Goal: Communication & Community: Answer question/provide support

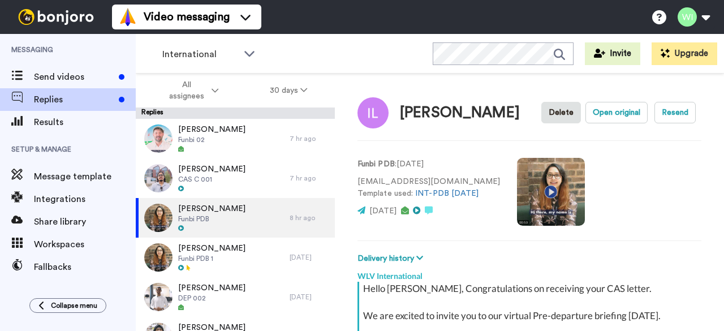
scroll to position [427, 0]
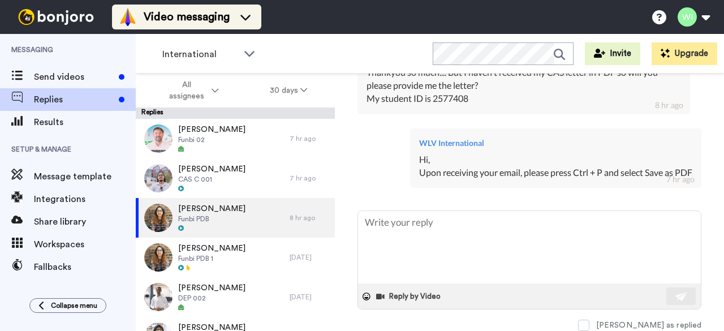
type textarea "x"
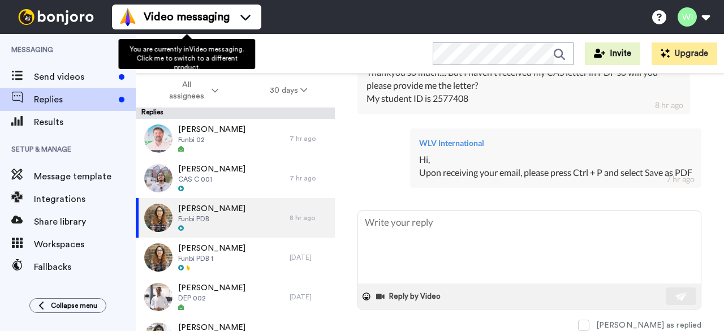
scroll to position [0, 0]
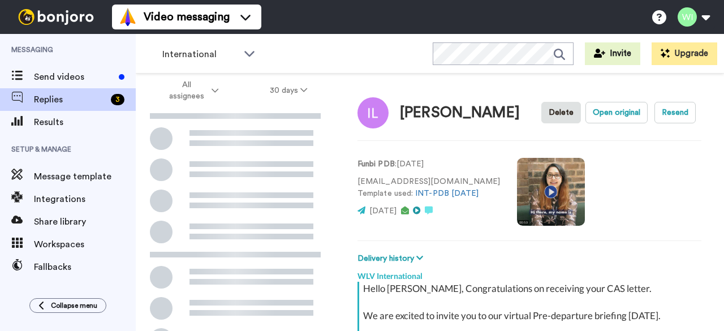
scroll to position [212, 0]
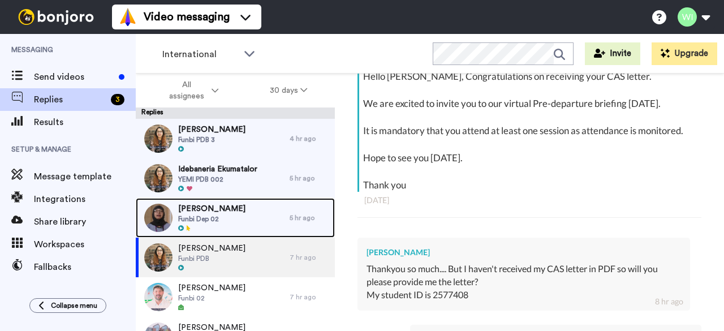
click at [257, 217] on div "Rohith Venkata Funbi Dep 02" at bounding box center [213, 218] width 154 height 40
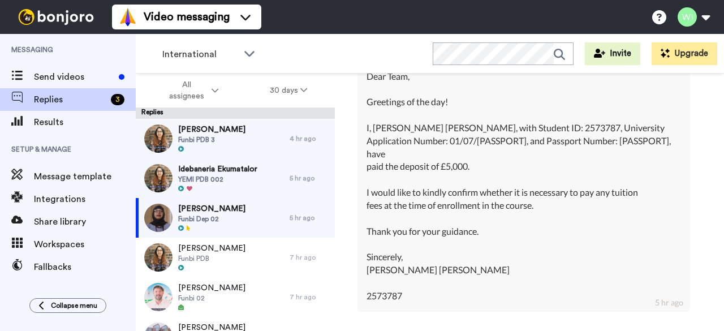
scroll to position [2683, 0]
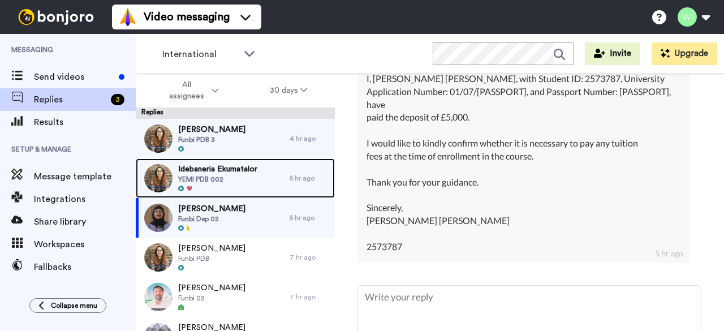
click at [219, 181] on span "YEMI PDB 002" at bounding box center [217, 179] width 79 height 9
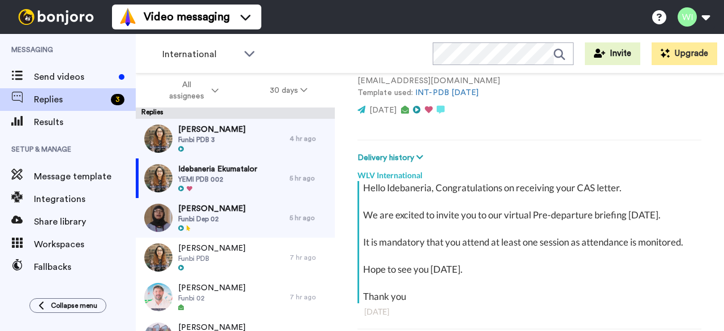
scroll to position [359, 0]
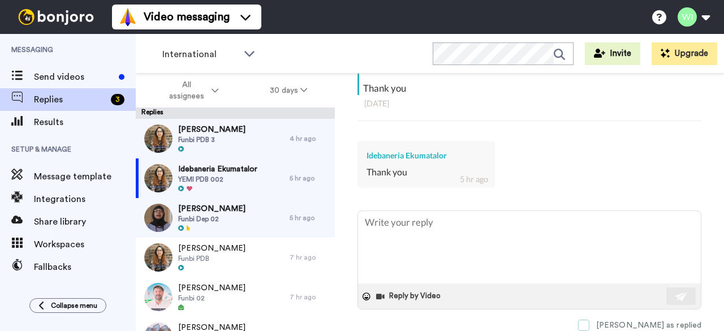
click at [589, 320] on span at bounding box center [583, 325] width 11 height 11
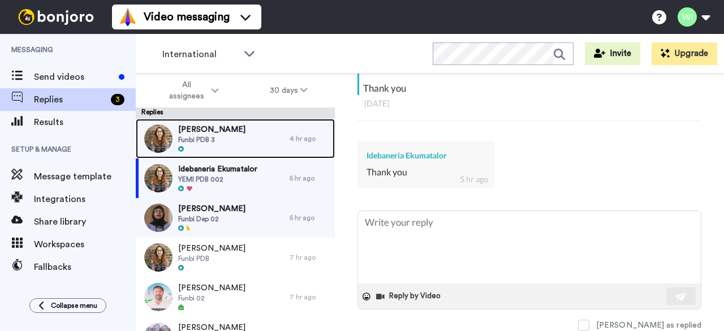
click at [242, 129] on div "Priscilla Onwuka Funbi PDB 3" at bounding box center [213, 139] width 154 height 40
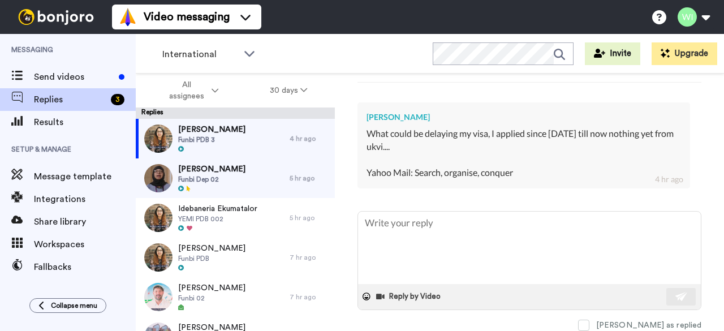
scroll to position [348, 0]
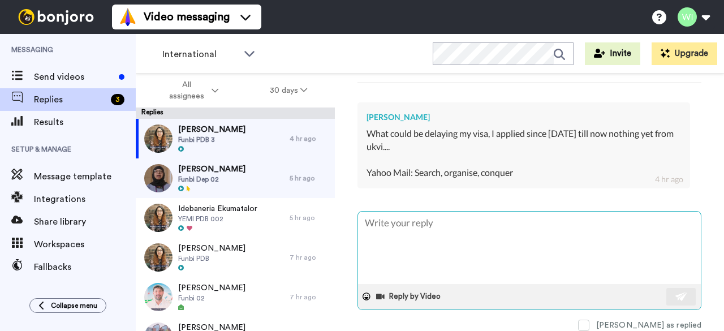
click at [402, 247] on textarea at bounding box center [529, 248] width 343 height 72
type textarea "x"
type textarea "H"
type textarea "x"
type textarea "Hi"
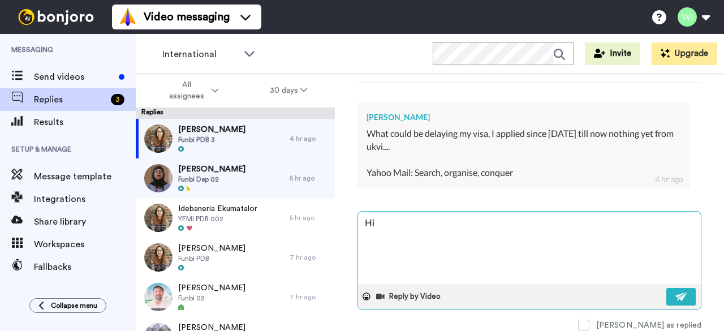
type textarea "x"
type textarea "Hi,"
type textarea "x"
type textarea "Hi,"
type textarea "x"
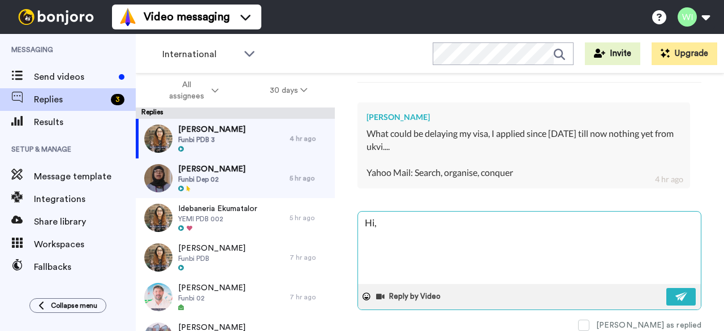
type textarea "Hi, K"
type textarea "x"
type textarea "Hi, Ki"
type textarea "x"
type textarea "Hi, K"
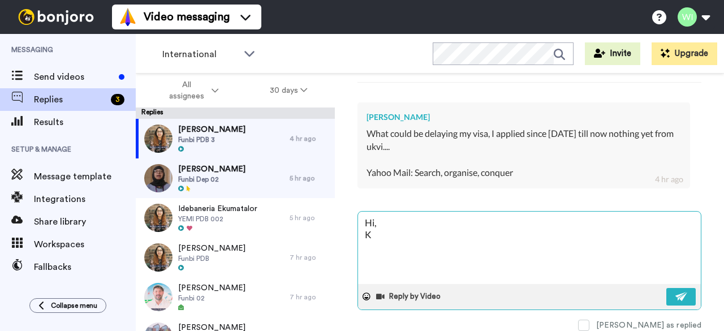
type textarea "x"
type textarea "Hi,"
type textarea "x"
type textarea "Hi,"
type textarea "x"
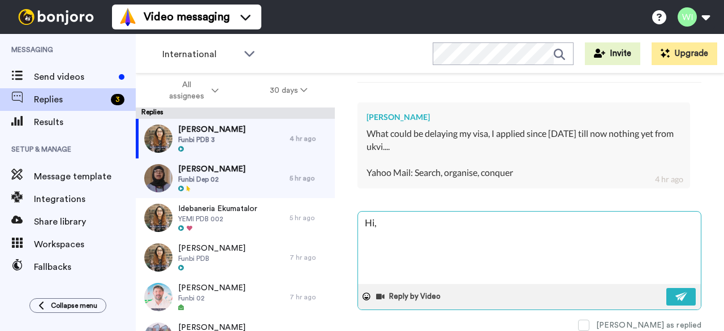
type textarea "Hi,"
type textarea "x"
type textarea "Hi, P"
type textarea "x"
type textarea "Hi, Pl"
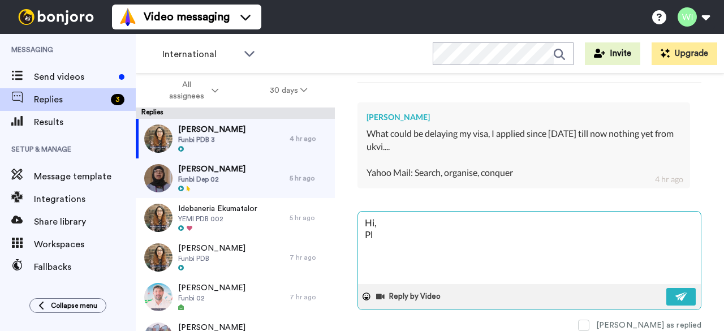
type textarea "x"
type textarea "Hi, Ple"
type textarea "x"
type textarea "Hi, Plea"
type textarea "x"
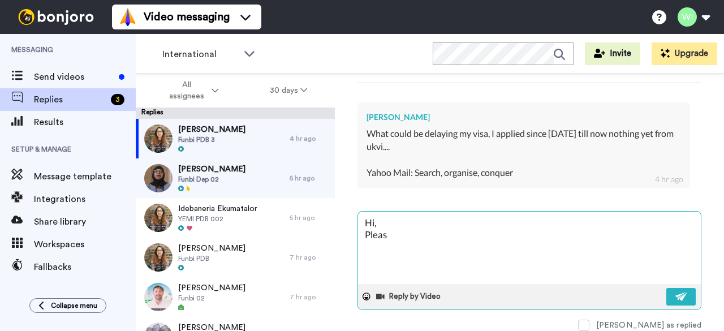
type textarea "Hi, Please"
type textarea "x"
type textarea "Hi, Please"
type textarea "x"
type textarea "Hi, Please e"
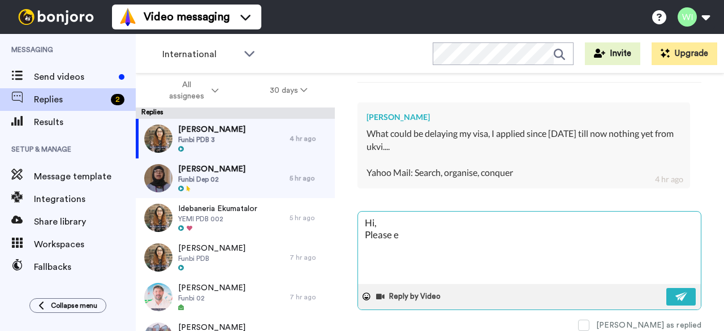
type textarea "x"
type textarea "Hi, Please ex"
type textarea "x"
type textarea "Hi, Please exe"
type textarea "x"
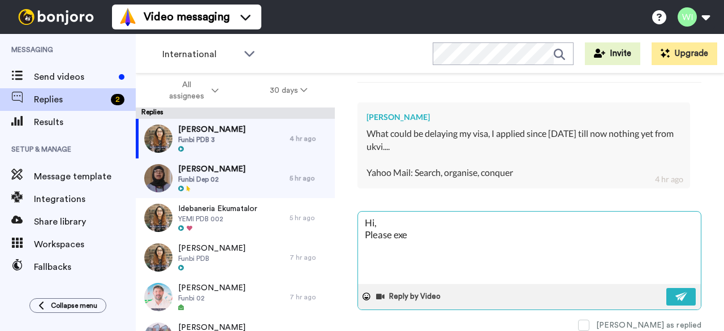
type textarea "Hi, Please exer"
type textarea "x"
type textarea "Hi, Please exerv"
type textarea "x"
type textarea "Hi, Please exer"
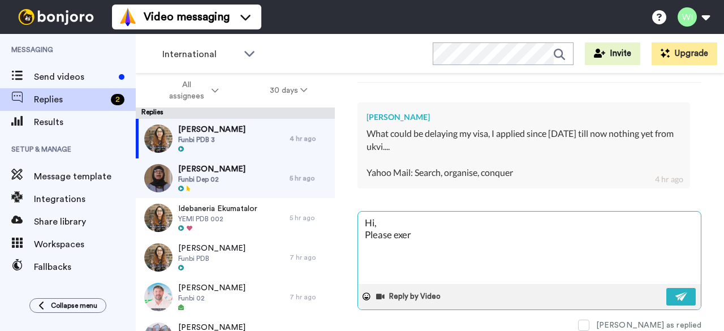
type textarea "x"
type textarea "Hi, Please exerc"
type textarea "x"
type textarea "Hi, Please exerci"
type textarea "x"
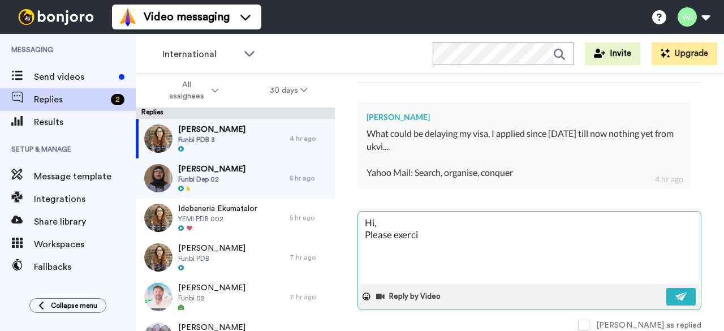
type textarea "Hi, Please exercis"
type textarea "x"
type textarea "Hi, Please exercise"
type textarea "x"
type textarea "Hi, Please exercise"
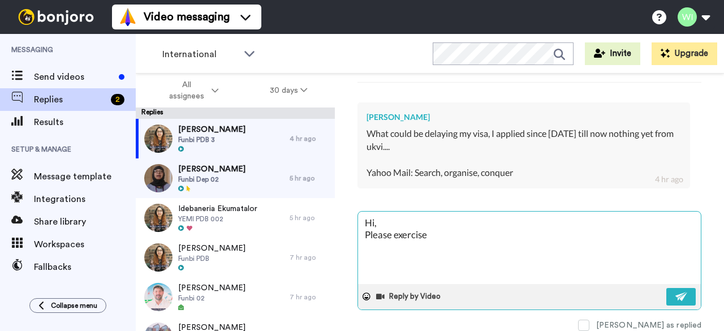
type textarea "x"
type textarea "Hi, Please exercise p"
type textarea "x"
type textarea "Hi, Please exercise pa"
type textarea "x"
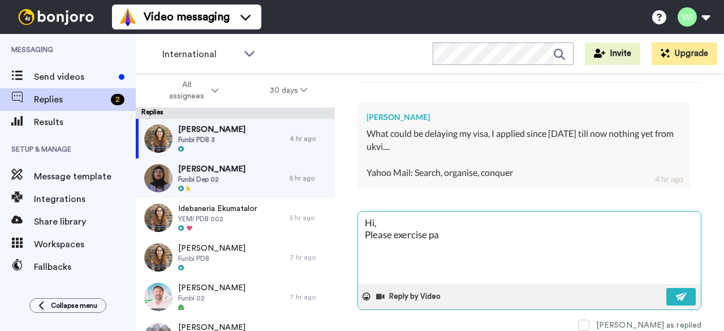
type textarea "Hi, Please exercise pat"
type textarea "x"
type textarea "Hi, Please exercise pati"
type textarea "x"
type textarea "Hi, Please exercise patie"
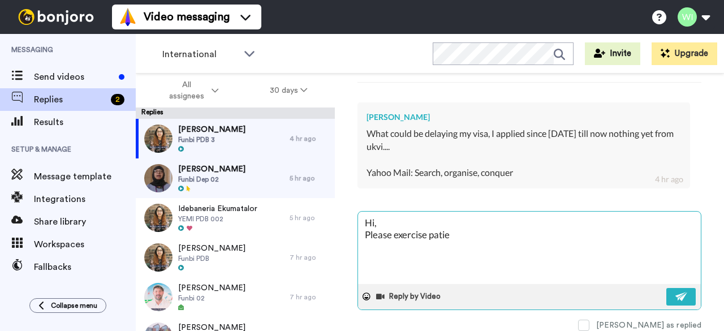
type textarea "x"
type textarea "Hi, Please exercise patien"
type textarea "x"
type textarea "Hi, Please exercise patienc"
type textarea "x"
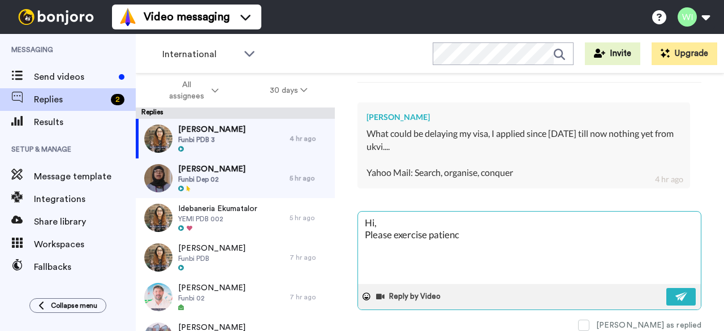
type textarea "Hi, Please exercise patience"
type textarea "x"
type textarea "Hi, Please exercise patience"
type textarea "x"
type textarea "Hi, Please exercise patience a"
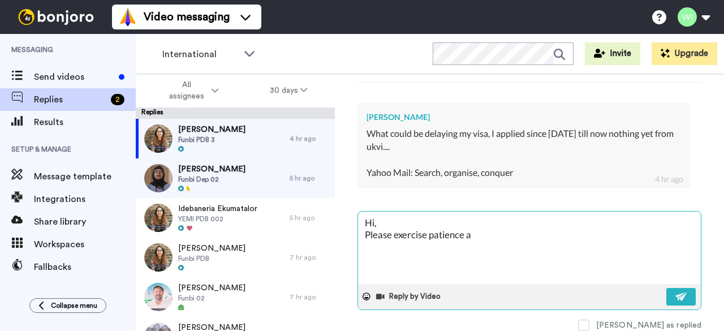
type textarea "x"
type textarea "Hi, Please exercise patience as"
type textarea "x"
type textarea "Hi, Please exercise patience as"
type textarea "x"
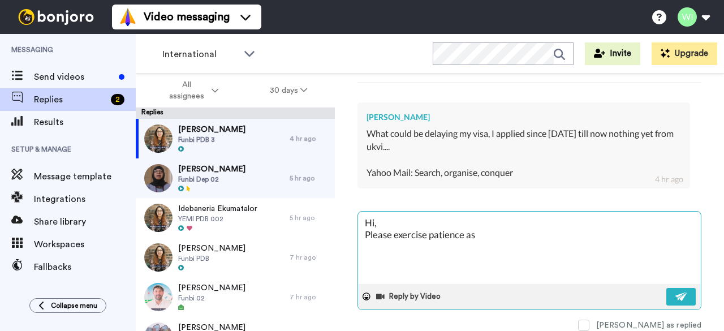
type textarea "Hi, Please exercise patience as t"
type textarea "x"
type textarea "Hi, Please exercise patience as th"
type textarea "x"
type textarea "Hi, Please exercise patience as the"
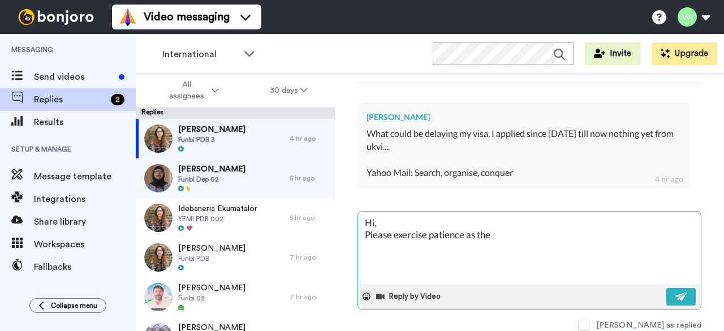
type textarea "x"
type textarea "Hi, Please exercise patience as the"
type textarea "x"
type textarea "Hi, Please exercise patience as the u"
type textarea "x"
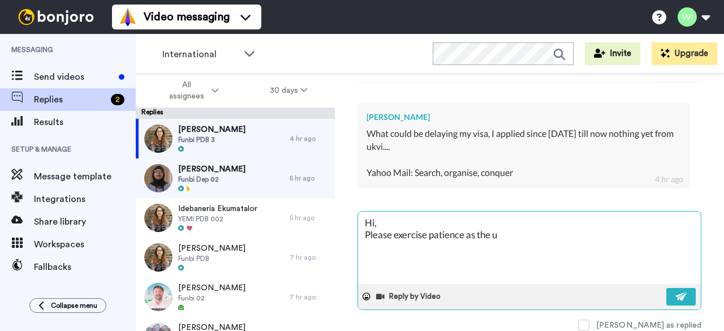
type textarea "Hi, Please exercise patience as the uk"
type textarea "x"
type textarea "Hi, Please exercise patience as the u"
type textarea "x"
type textarea "Hi, Please exercise patience as the"
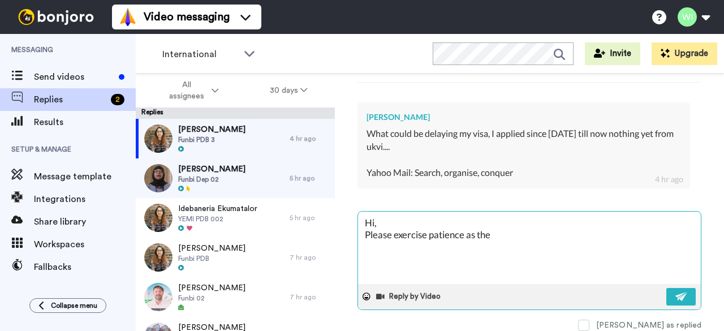
type textarea "x"
type textarea "Hi, Please exercise patience as the U"
type textarea "x"
type textarea "Hi, Please exercise patience as the UK"
type textarea "x"
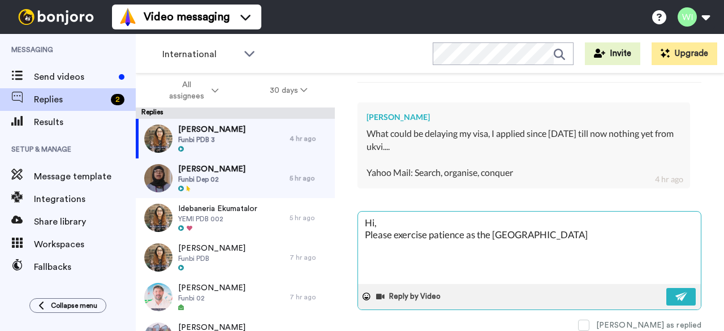
type textarea "Hi, Please exercise patience as the UKV"
type textarea "x"
type textarea "Hi, Please exercise patience as the UKVI"
type textarea "x"
type textarea "Hi, Please exercise patience as the UKVI"
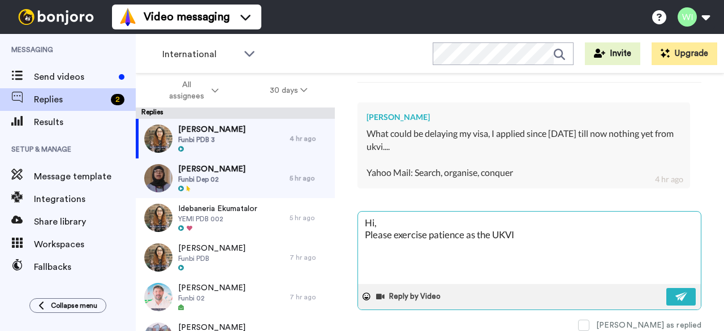
type textarea "x"
type textarea "Hi, Please exercise patience as the UKVI m"
type textarea "x"
type textarea "Hi, Please exercise patience as the UKVI ma"
type textarea "x"
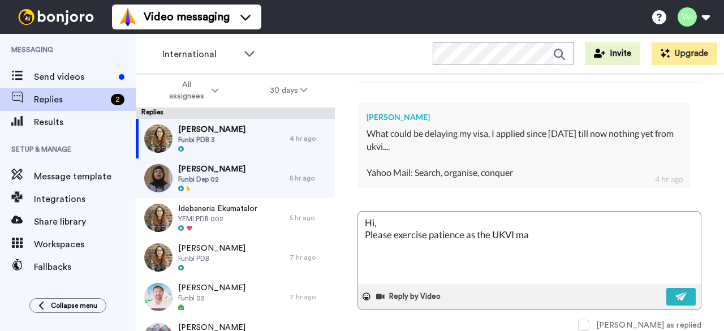
type textarea "Hi, Please exercise patience as the UKVI may"
type textarea "x"
type textarea "Hi, Please exercise patience as the UKVI may"
type textarea "x"
type textarea "Hi, Please exercise patience as the UKVI may b"
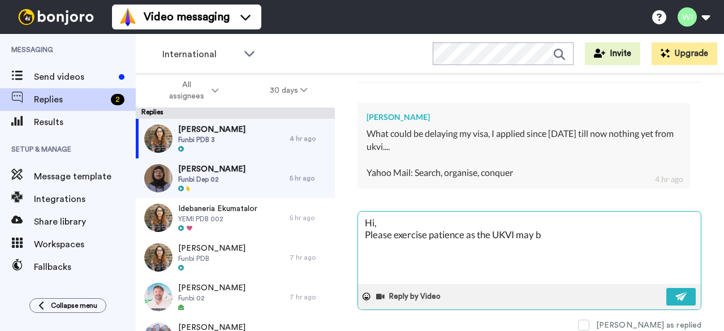
type textarea "x"
type textarea "Hi, Please exercise patience as the UKVI may be"
type textarea "x"
type textarea "Hi, Please exercise patience as the UKVI may be t"
type textarea "x"
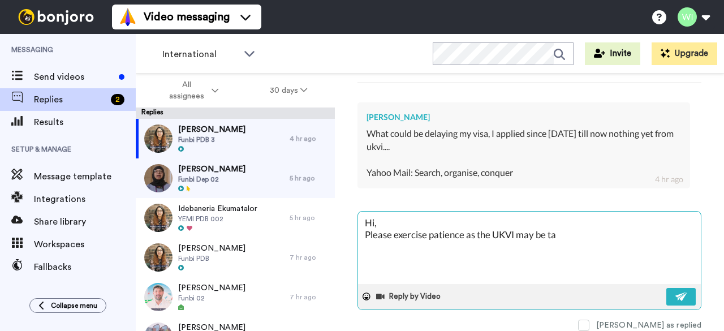
type textarea "Hi, Please exercise patience as the UKVI may be tak"
type textarea "x"
type textarea "Hi, Please exercise patience as the UKVI may be taki"
type textarea "x"
type textarea "Hi, Please exercise patience as the UKVI may be takin"
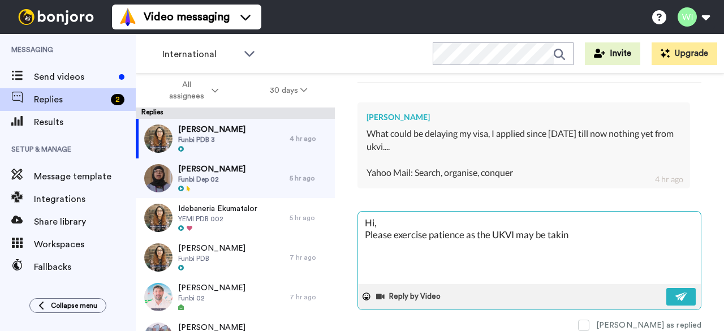
type textarea "x"
type textarea "Hi, Please exercise patience as the UKVI may be taking"
type textarea "x"
type textarea "Hi, Please exercise patience as the UKVI may be taking"
type textarea "x"
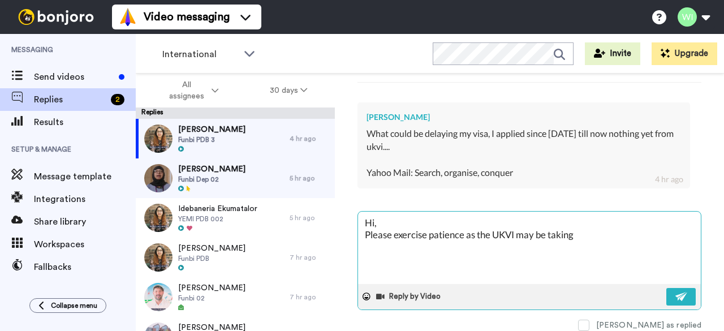
type textarea "Hi, Please exercise patience as the UKVI may be taking t"
type textarea "x"
type textarea "Hi, Please exercise patience as the UKVI may be taking th"
type textarea "x"
type textarea "Hi, Please exercise patience as the UKVI may be taking the"
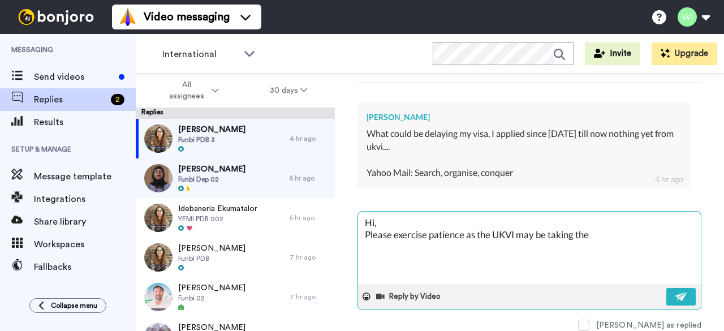
type textarea "x"
type textarea "Hi, Please exercise patience as the UKVI may be taking thei"
type textarea "x"
type textarea "Hi, Please exercise patience as the UKVI may be taking their"
type textarea "x"
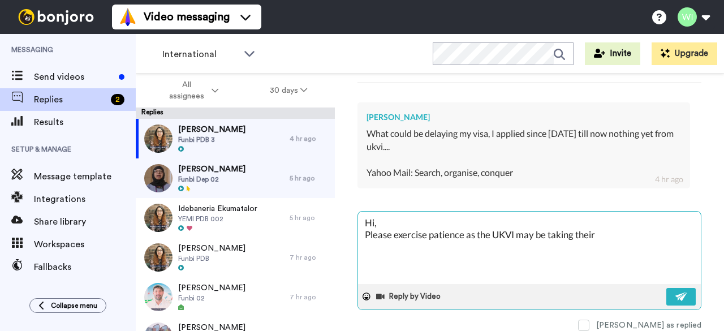
type textarea "Hi, Please exercise patience as the UKVI may be taking their t"
type textarea "x"
type textarea "Hi, Please exercise patience as the UKVI may be taking their ti"
type textarea "x"
type textarea "Hi, Please exercise patience as the UKVI may be taking their tim"
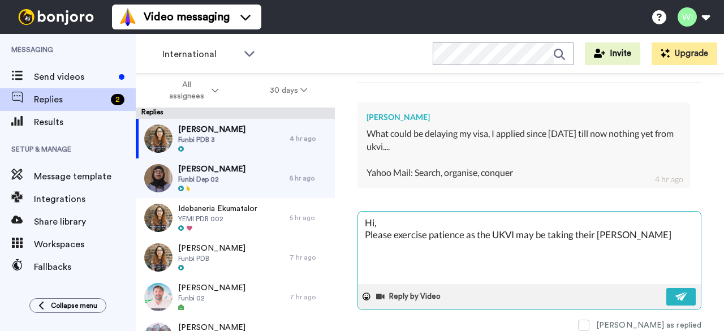
type textarea "x"
type textarea "Hi, Please exercise patience as the UKVI may be taking their time"
type textarea "x"
type textarea "Hi, Please exercise patience as the UKVI may be taking their time r"
type textarea "x"
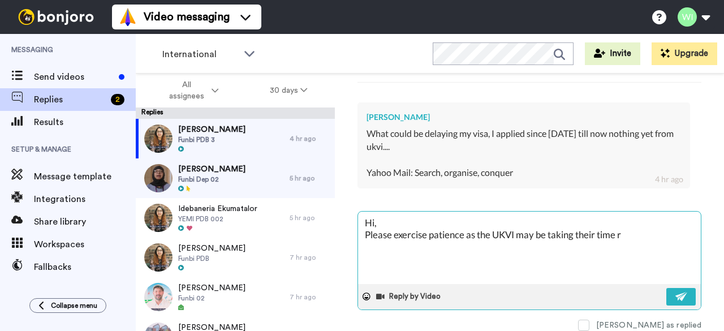
type textarea "Hi, Please exercise patience as the UKVI may be taking their time re"
type textarea "x"
type textarea "Hi, Please exercise patience as the UKVI may be taking their time rev"
type textarea "x"
type textarea "Hi, Please exercise patience as the UKVI may be taking their time revi"
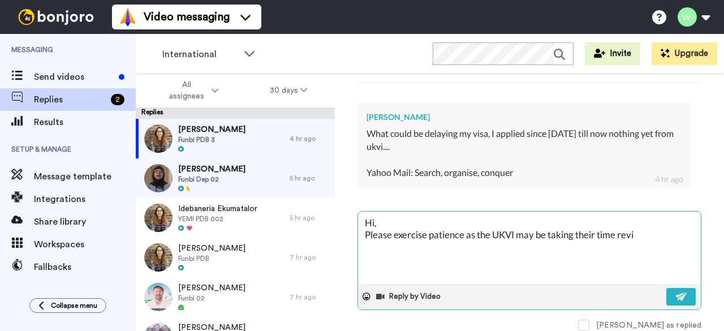
type textarea "x"
type textarea "Hi, Please exercise patience as the UKVI may be taking their time revie"
type textarea "x"
type textarea "Hi, Please exercise patience as the UKVI may be taking their time review"
type textarea "x"
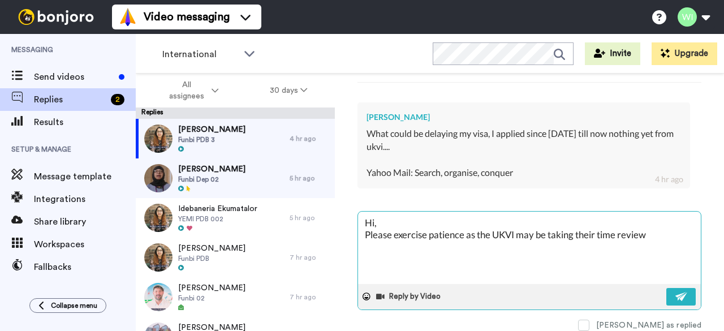
type textarea "Hi, Please exercise patience as the UKVI may be taking their time review"
type textarea "x"
type textarea "Hi, Please exercise patience as the UKVI may be taking their time reviewi"
type textarea "x"
type textarea "Hi, Please exercise patience as the UKVI may be taking their time reviewin"
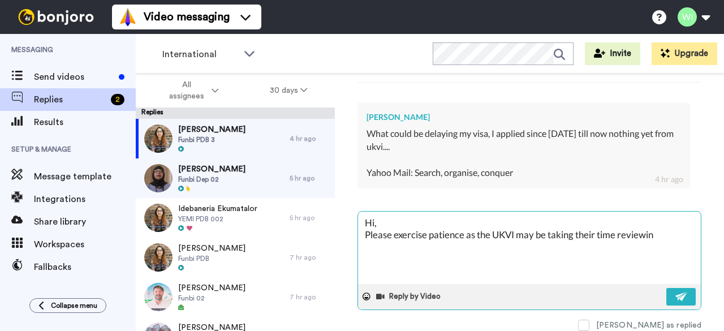
type textarea "x"
type textarea "Hi, Please exercise patience as the UKVI may be taking their time reviewing"
type textarea "x"
type textarea "Hi, Please exercise patience as the UKVI may be taking their time reviewing"
type textarea "x"
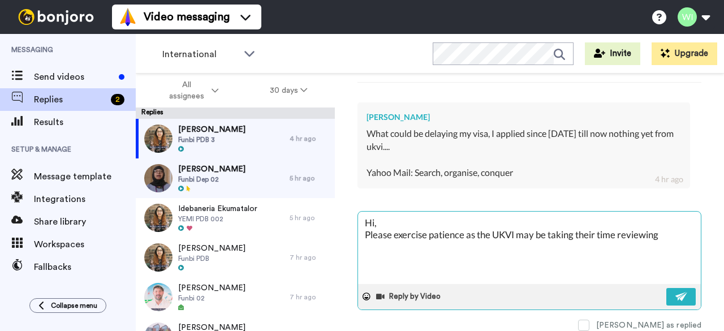
type textarea "Hi, Please exercise patience as the UKVI may be taking their time reviewing y"
type textarea "x"
type textarea "Hi, Please exercise patience as the UKVI may be taking their time reviewing yo"
type textarea "x"
type textarea "Hi, Please exercise patience as the UKVI may be taking their time reviewing you"
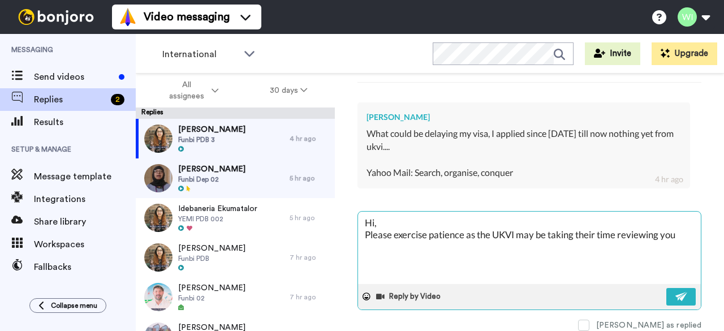
type textarea "x"
type textarea "Hi, Please exercise patience as the UKVI may be taking their time reviewing your"
type textarea "x"
type textarea "Hi, Please exercise patience as the UKVI may be taking their time reviewing your"
type textarea "x"
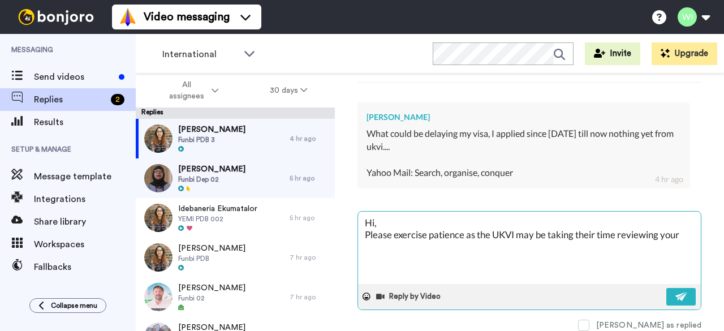
type textarea "Hi, Please exercise patience as the UKVI may be taking their time reviewing you…"
type textarea "x"
type textarea "Hi, Please exercise patience as the UKVI may be taking their time reviewing you…"
type textarea "x"
type textarea "Hi, Please exercise patience as the UKVI may be taking their time reviewing you…"
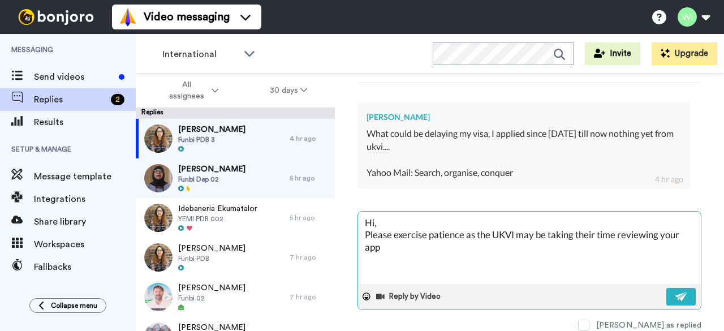
type textarea "x"
type textarea "Hi, Please exercise patience as the UKVI may be taking their time reviewing you…"
type textarea "x"
type textarea "Hi, Please exercise patience as the UKVI may be taking their time reviewing you…"
type textarea "x"
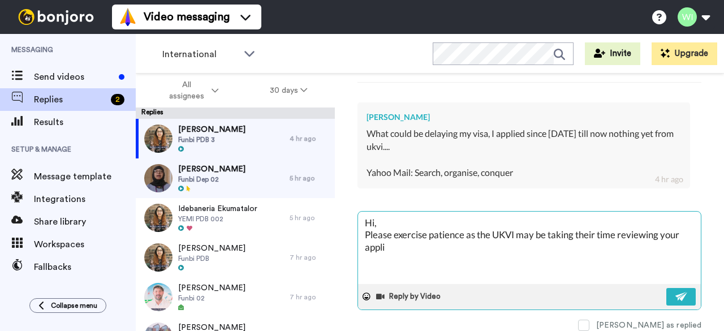
type textarea "Hi, Please exercise patience as the UKVI may be taking their time reviewing you…"
type textarea "x"
type textarea "Hi, Please exercise patience as the UKVI may be taking their time reviewing you…"
type textarea "x"
type textarea "Hi, Please exercise patience as the UKVI may be taking their time reviewing you…"
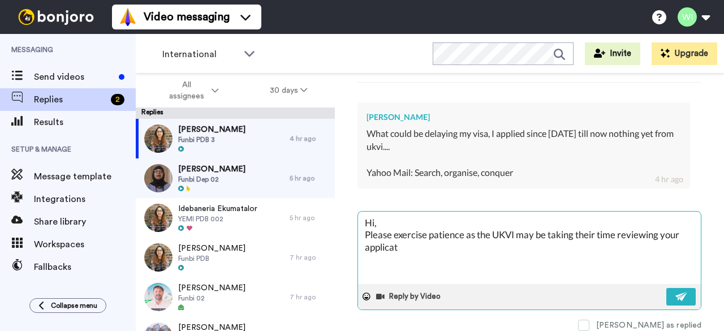
type textarea "x"
type textarea "Hi, Please exercise patience as the UKVI may be taking their time reviewing you…"
type textarea "x"
type textarea "Hi, Please exercise patience as the UKVI may be taking their time reviewing you…"
type textarea "x"
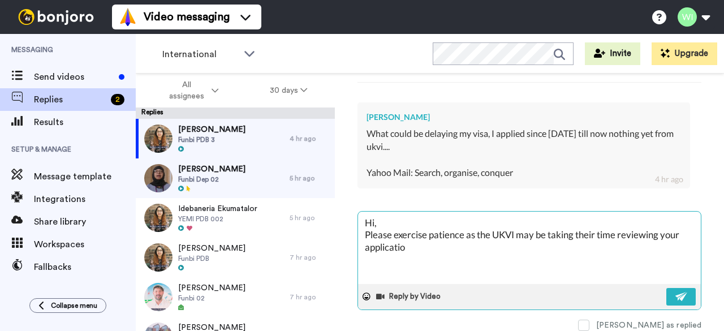
type textarea "Hi, Please exercise patience as the UKVI may be taking their time reviewing you…"
drag, startPoint x: 491, startPoint y: 251, endPoint x: 359, endPoint y: 250, distance: 132.4
click at [359, 250] on textarea "Hi, Please exercise patience as the UKVI may be taking their time reviewing you…" at bounding box center [529, 248] width 343 height 72
click at [359, 250] on textarea "Hi, UKVI may be taking their time reviewing your application according to their…" at bounding box center [529, 248] width 343 height 72
drag, startPoint x: 360, startPoint y: 235, endPoint x: 409, endPoint y: 261, distance: 55.4
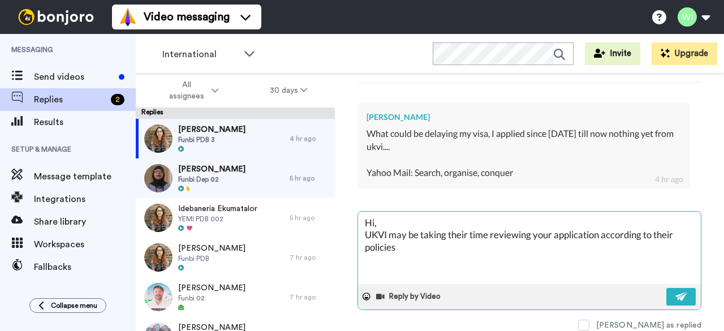
click at [409, 261] on textarea "Hi, UKVI may be taking their time reviewing your application according to their…" at bounding box center [529, 248] width 343 height 72
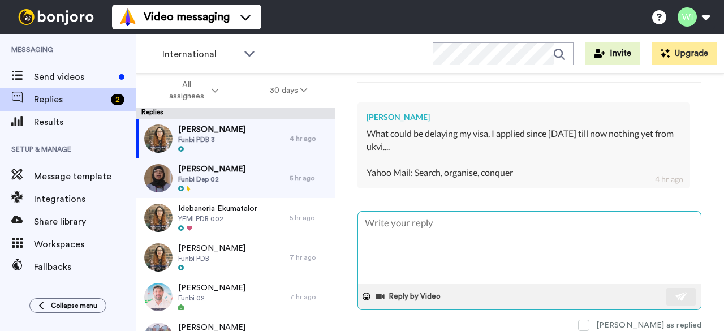
scroll to position [367, 0]
click at [523, 243] on textarea at bounding box center [529, 248] width 343 height 72
drag, startPoint x: 492, startPoint y: 230, endPoint x: 428, endPoint y: 228, distance: 64.5
click at [428, 228] on textarea "Hi, Please contact VIsaenquiries" at bounding box center [529, 248] width 343 height 72
paste textarea "visa-enquiries@wlv.ac.uk"
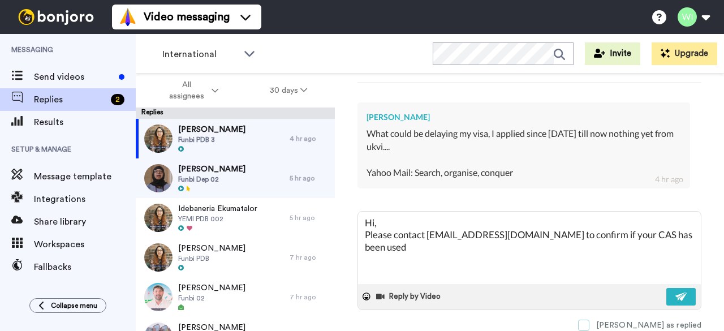
click at [589, 323] on span at bounding box center [583, 325] width 11 height 11
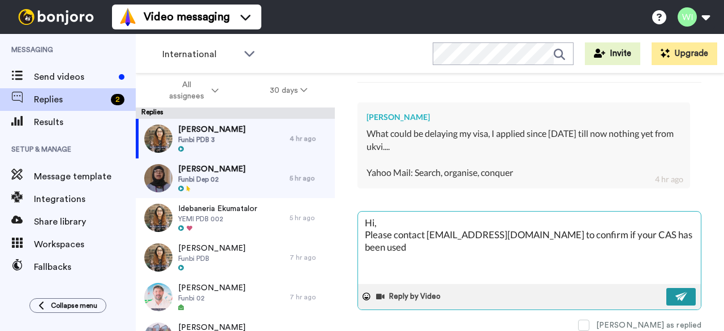
click at [675, 292] on img at bounding box center [681, 296] width 12 height 9
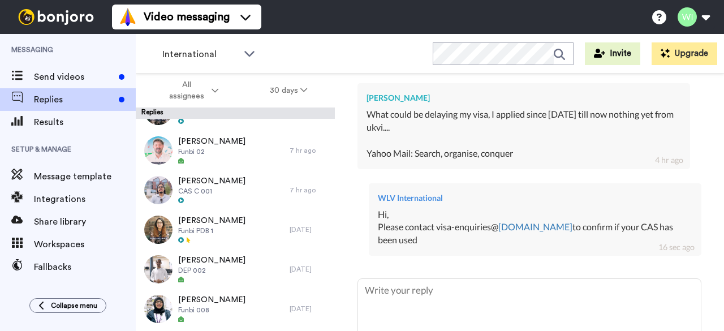
scroll to position [0, 0]
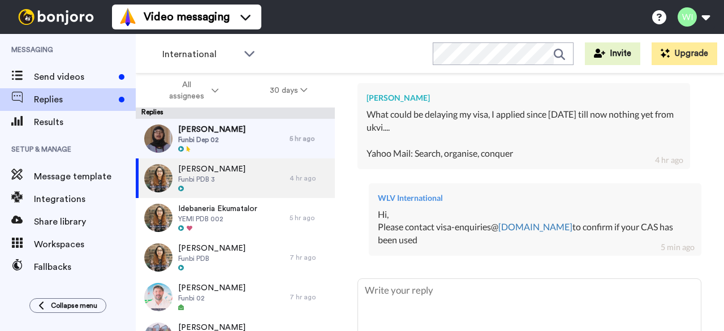
click at [709, 131] on div "Priscilla Onwuka Delete Open original Resend Funbi PDB 3 : 2 days ago PRISCILLA…" at bounding box center [529, 222] width 389 height 297
